Goal: Find specific page/section: Find specific page/section

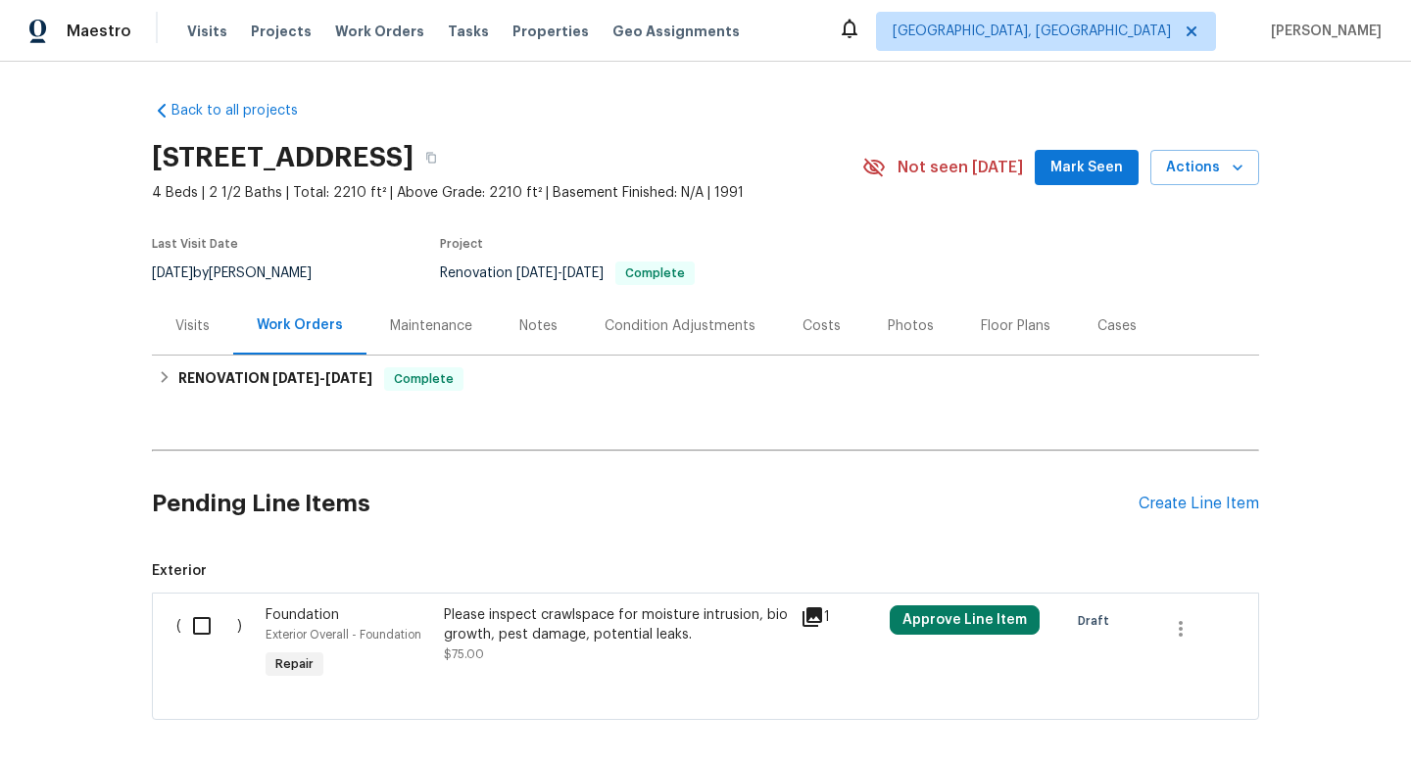
click at [240, 262] on div "[DATE] by [PERSON_NAME]" at bounding box center [243, 274] width 183 height 24
click at [240, 265] on div "[DATE] by [PERSON_NAME]" at bounding box center [243, 274] width 183 height 24
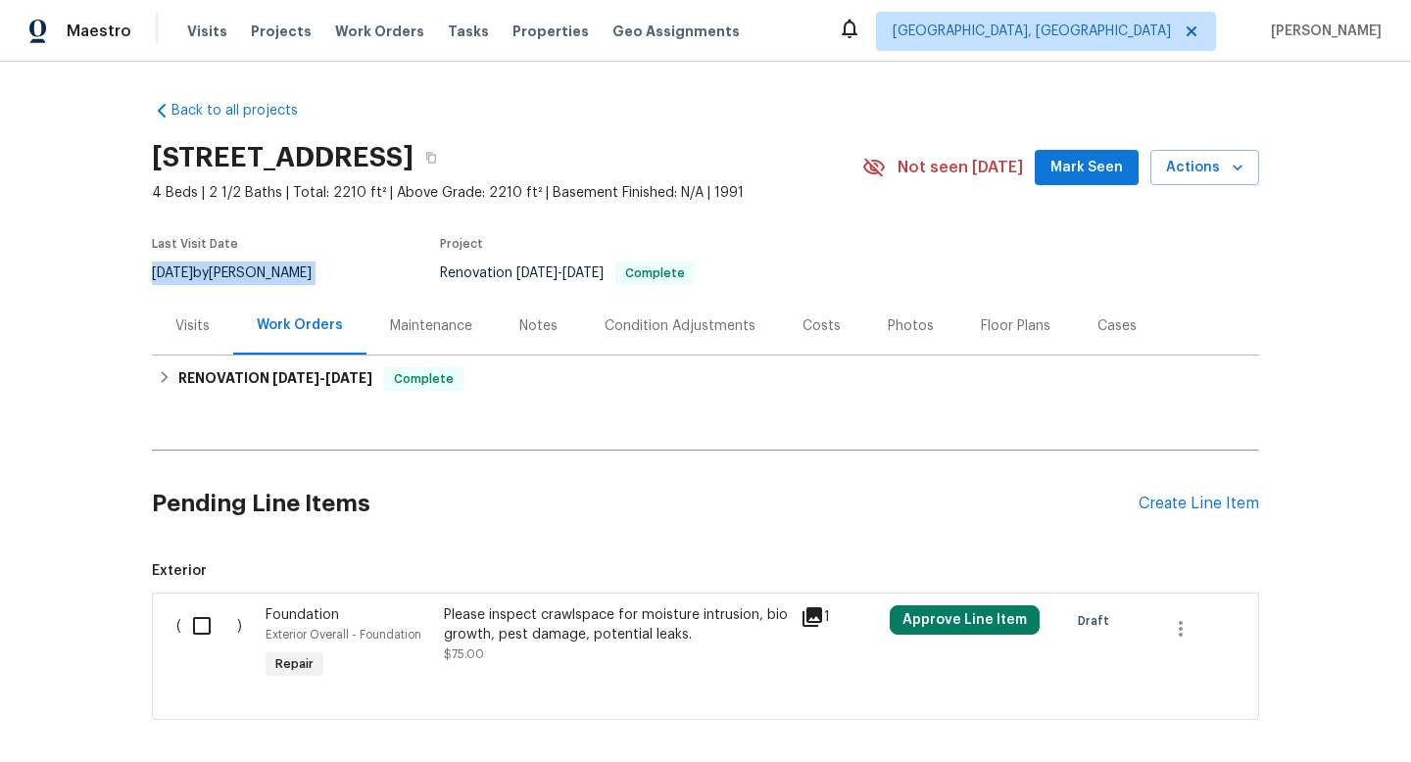
click at [240, 265] on div "[DATE] by [PERSON_NAME]" at bounding box center [243, 274] width 183 height 24
copy div "[DATE] by [PERSON_NAME]"
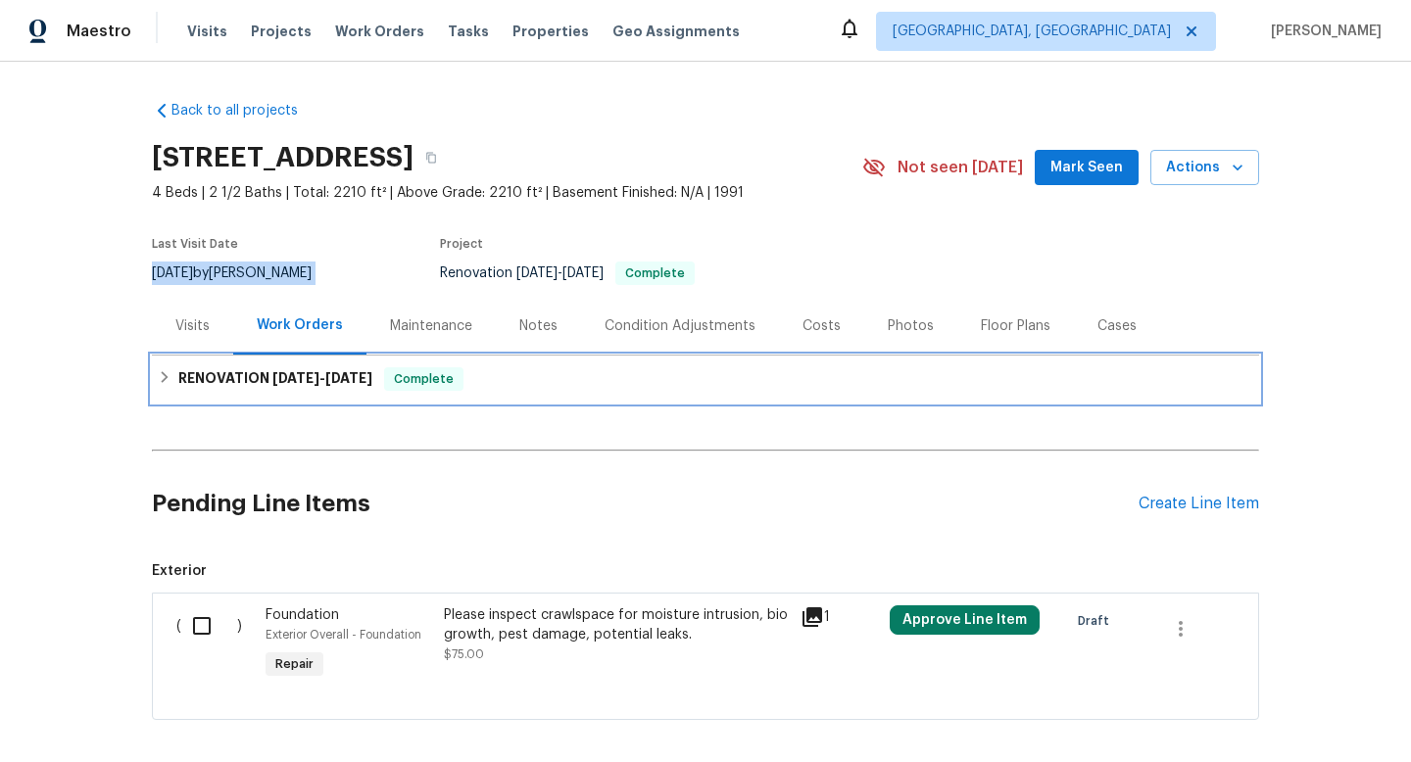
click at [261, 377] on h6 "RENOVATION [DATE] - [DATE]" at bounding box center [275, 379] width 194 height 24
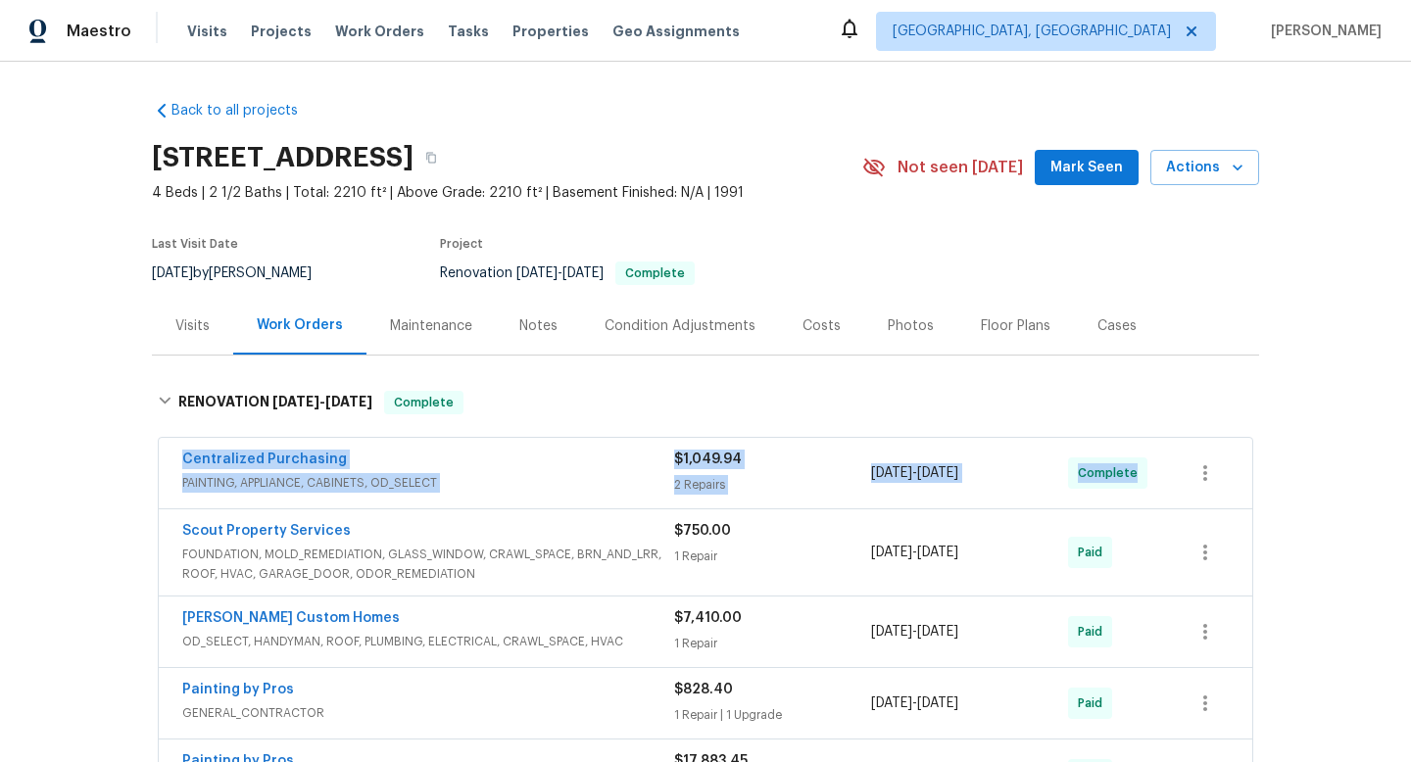
drag, startPoint x: 169, startPoint y: 459, endPoint x: 1188, endPoint y: 458, distance: 1019.9
click at [1188, 458] on div "Centralized Purchasing PAINTING, APPLIANCE, CABINETS, OD_SELECT $1,049.94 2 Rep…" at bounding box center [705, 473] width 1093 height 71
copy div "Centralized Purchasing PAINTING, APPLIANCE, CABINETS, OD_SELECT $1,049.94 2 Rep…"
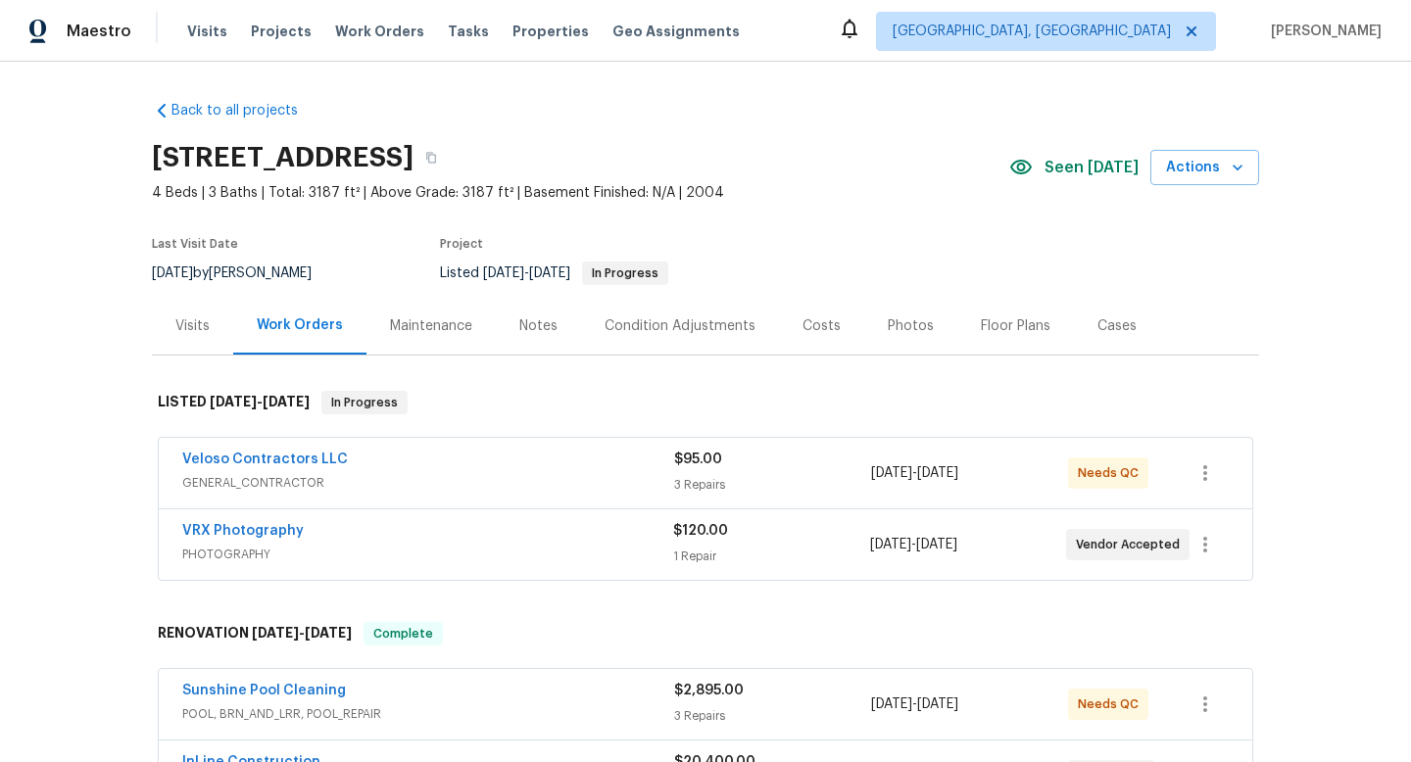
click at [193, 266] on span "[DATE]" at bounding box center [172, 273] width 41 height 14
copy div "[DATE] by [PERSON_NAME]"
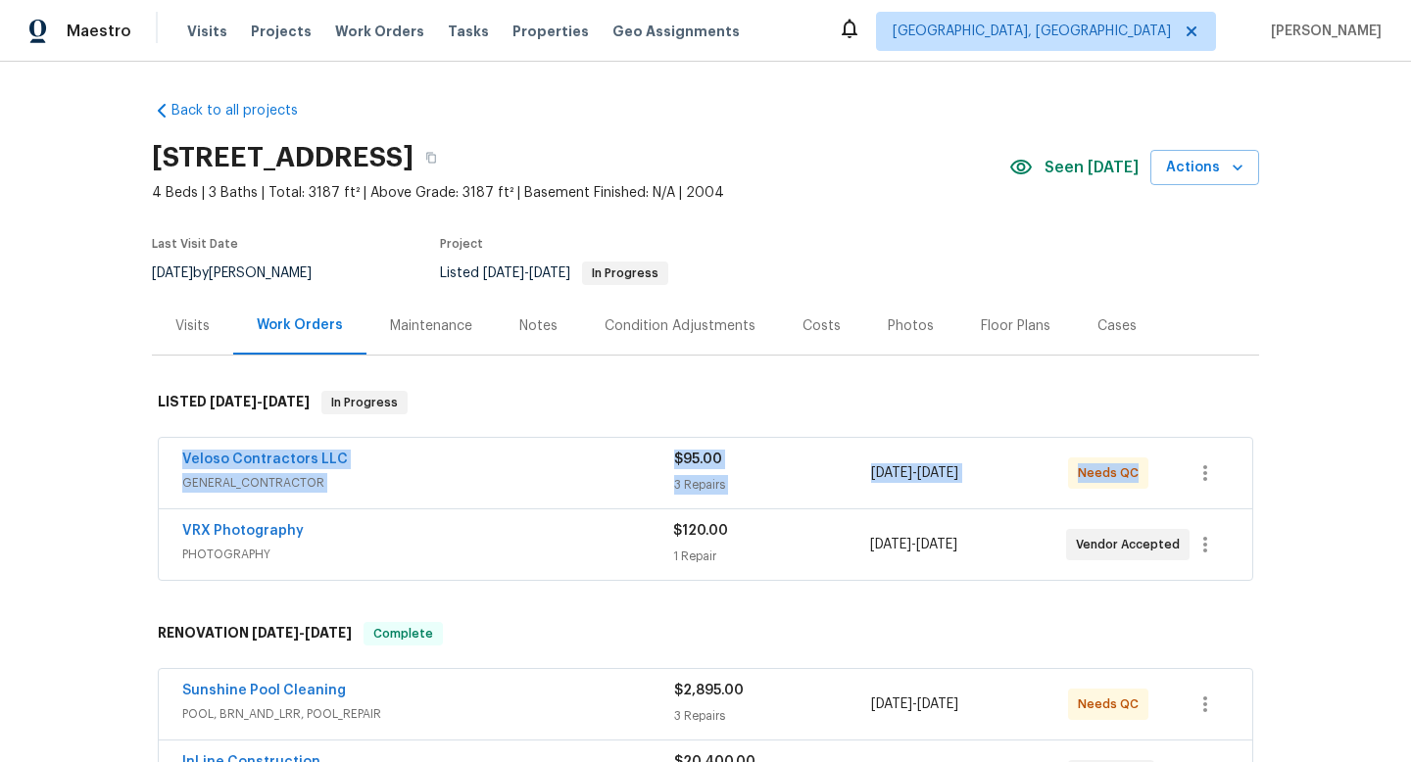
drag, startPoint x: 170, startPoint y: 450, endPoint x: 1215, endPoint y: 478, distance: 1044.8
click at [1221, 480] on div "Veloso Contractors LLC GENERAL_CONTRACTOR $95.00 3 Repairs [DATE] - [DATE] Need…" at bounding box center [705, 473] width 1093 height 71
copy div "Veloso Contractors LLC GENERAL_CONTRACTOR $95.00 3 Repairs [DATE] - [DATE] Need…"
